Goal: Find specific page/section: Find specific page/section

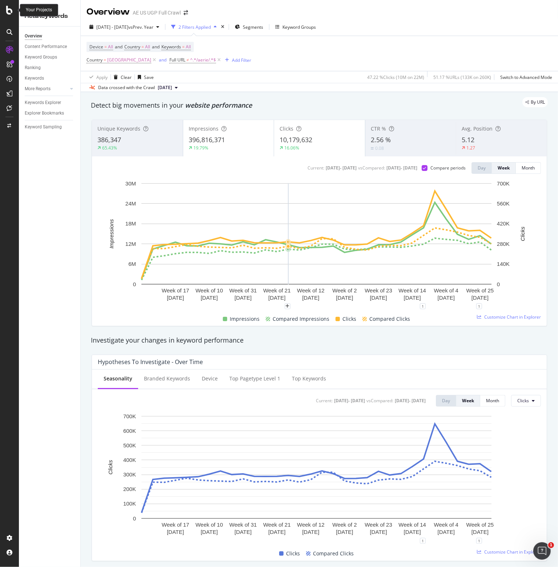
click at [3, 7] on div at bounding box center [9, 10] width 17 height 9
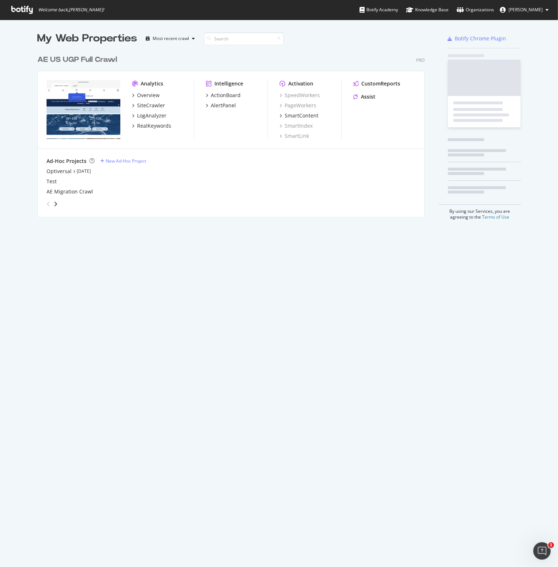
scroll to position [562, 547]
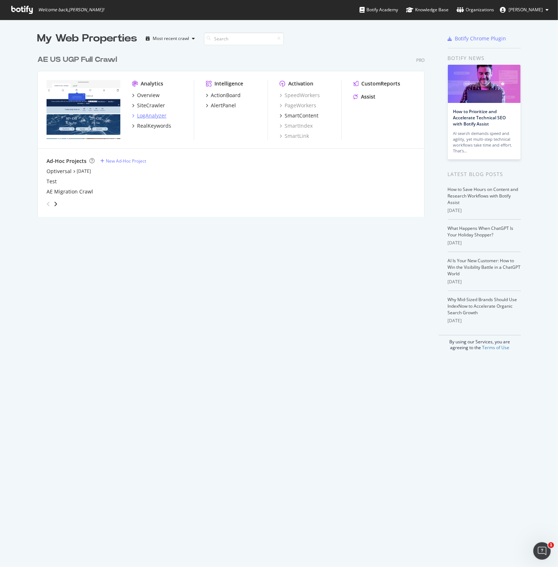
click at [142, 117] on div "LogAnalyzer" at bounding box center [151, 115] width 29 height 7
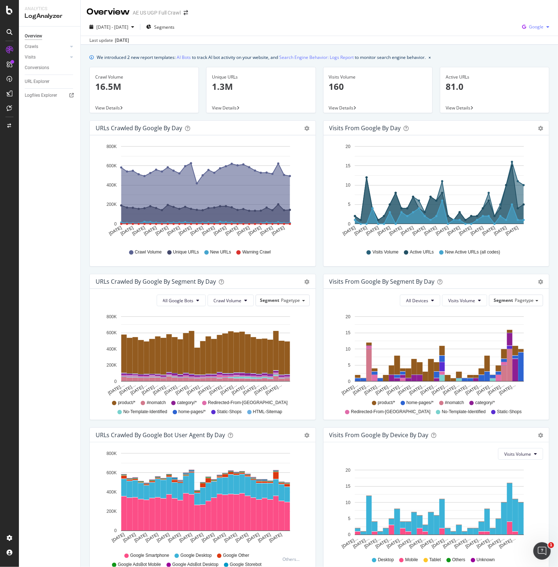
click at [533, 27] on span "Google" at bounding box center [536, 27] width 15 height 6
click at [524, 70] on span "OpenAI" at bounding box center [536, 68] width 27 height 7
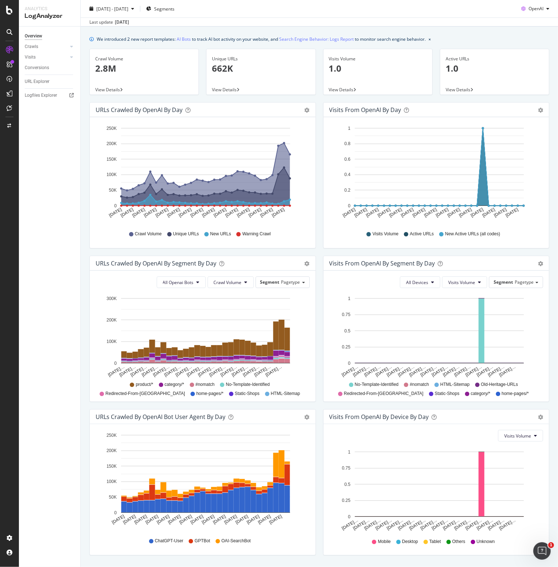
scroll to position [39, 0]
